Goal: Task Accomplishment & Management: Use online tool/utility

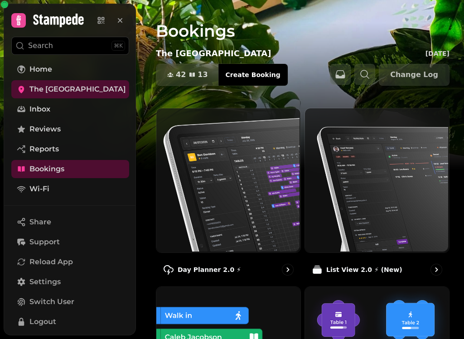
click at [243, 271] on div "Day Planner 2.0 ⚡" at bounding box center [228, 270] width 145 height 26
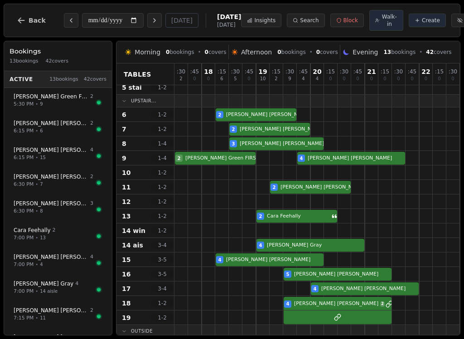
scroll to position [90, 0]
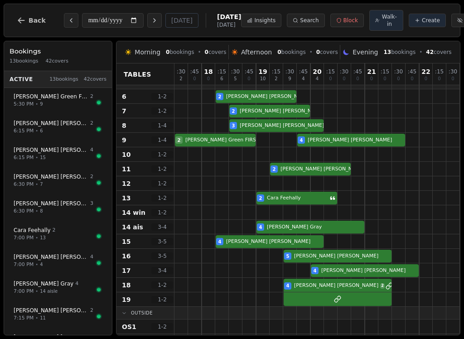
scroll to position [109, 0]
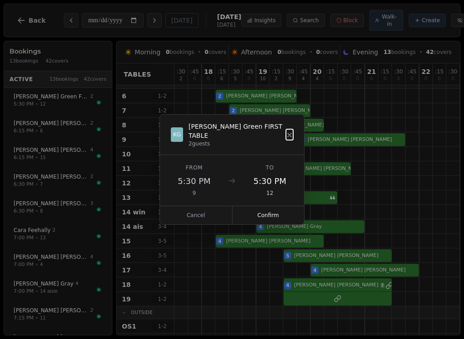
click at [288, 217] on button "Confirm" at bounding box center [269, 215] width 72 height 18
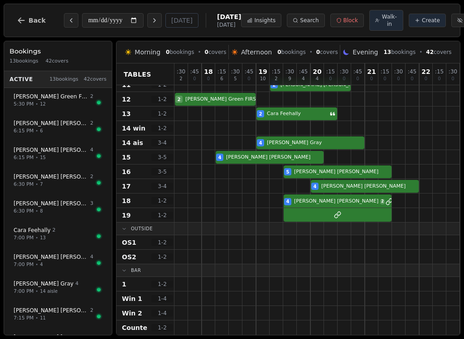
scroll to position [194, 0]
